Goal: Check status: Check status

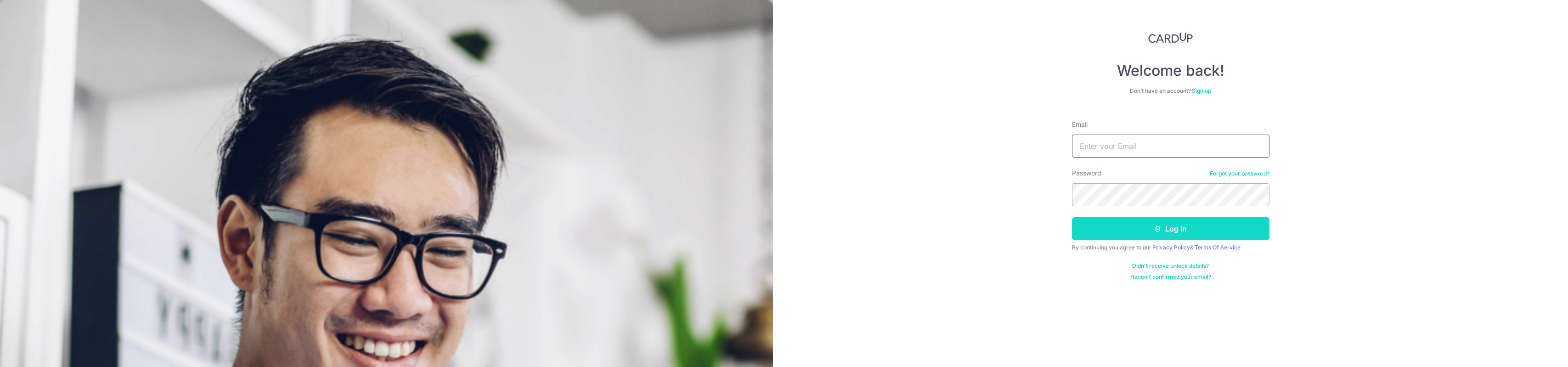
type input "[EMAIL_ADDRESS][DOMAIN_NAME]"
click at [1127, 231] on button "Log in" at bounding box center [1171, 229] width 197 height 23
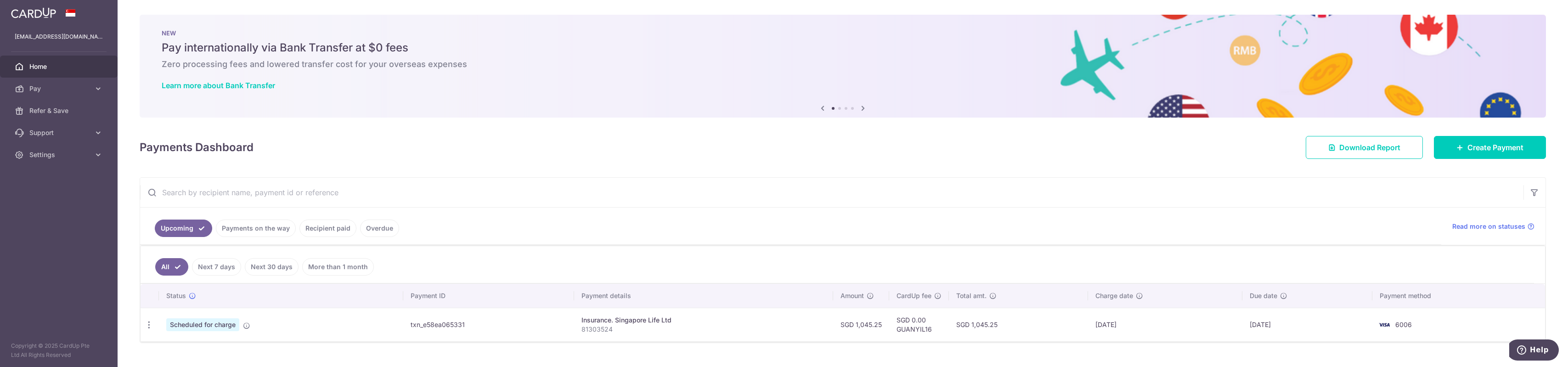
click at [327, 226] on link "Recipient paid" at bounding box center [328, 228] width 57 height 18
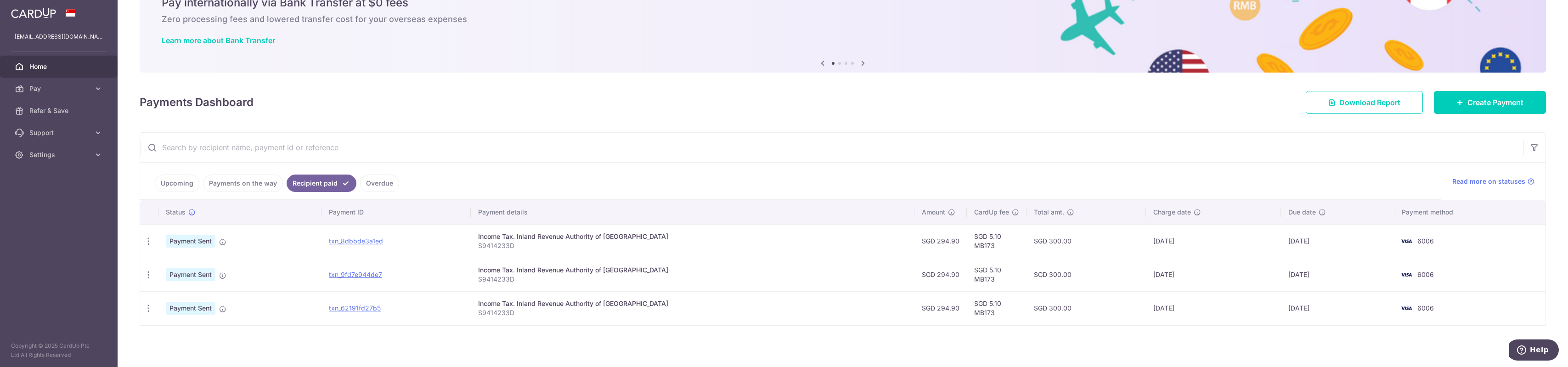
click at [239, 183] on link "Payments on the way" at bounding box center [243, 183] width 80 height 18
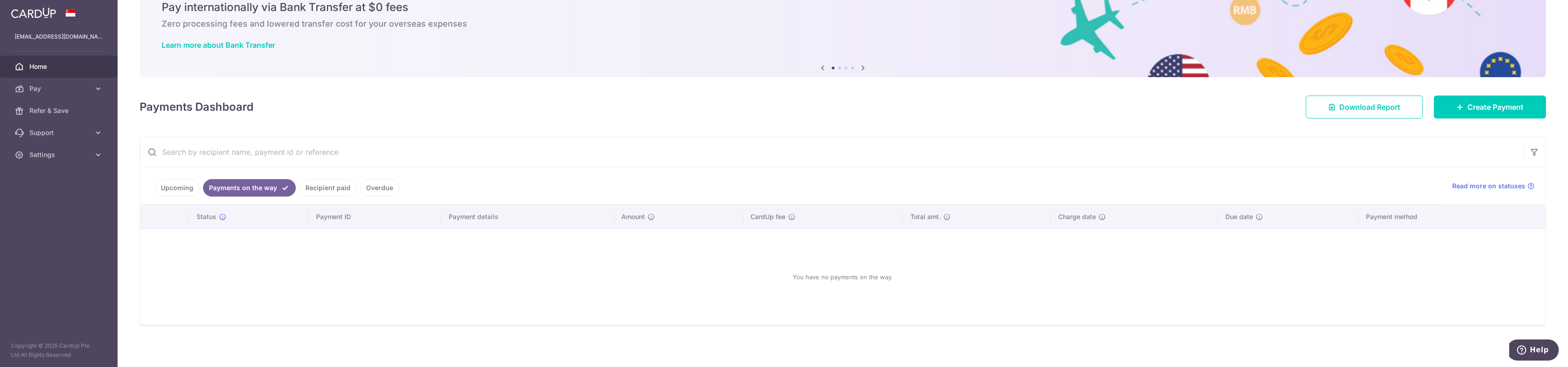
click at [186, 183] on link "Upcoming" at bounding box center [177, 187] width 44 height 18
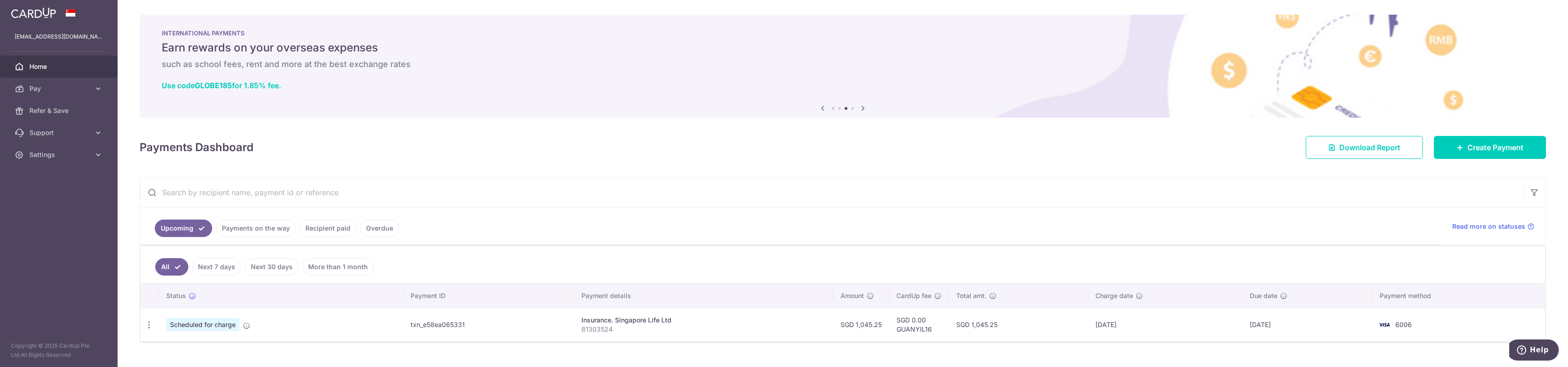
click at [1097, 133] on div "Payments Dashboard Download Report Create Payment" at bounding box center [842, 145] width 1406 height 27
